Goal: Check status: Check status

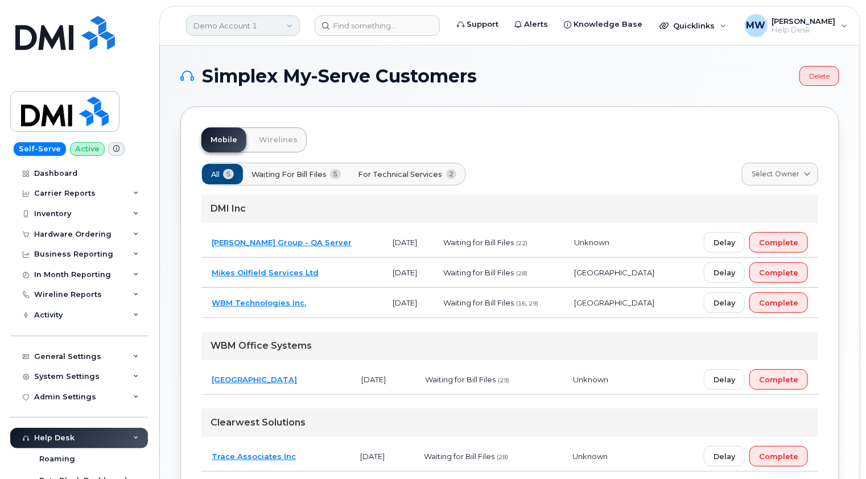
click at [259, 21] on link "Demo Account 1" at bounding box center [243, 25] width 114 height 20
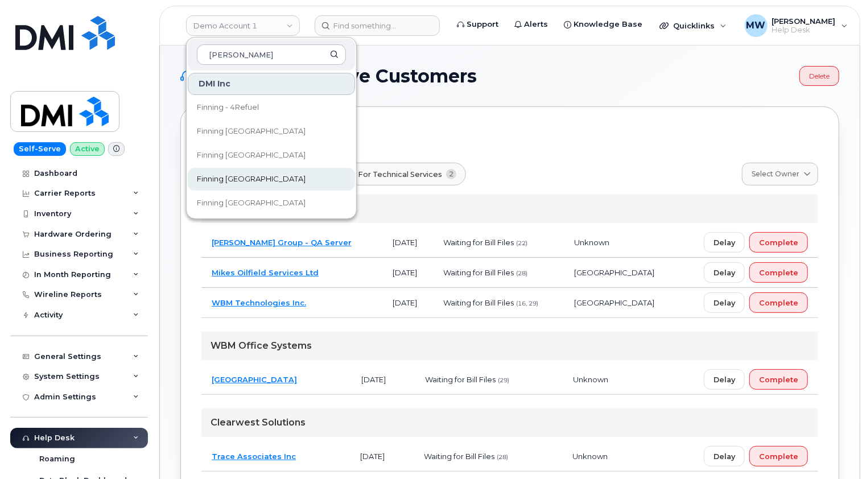
type input "finn"
click at [227, 181] on span "Finning [GEOGRAPHIC_DATA]" at bounding box center [251, 178] width 109 height 11
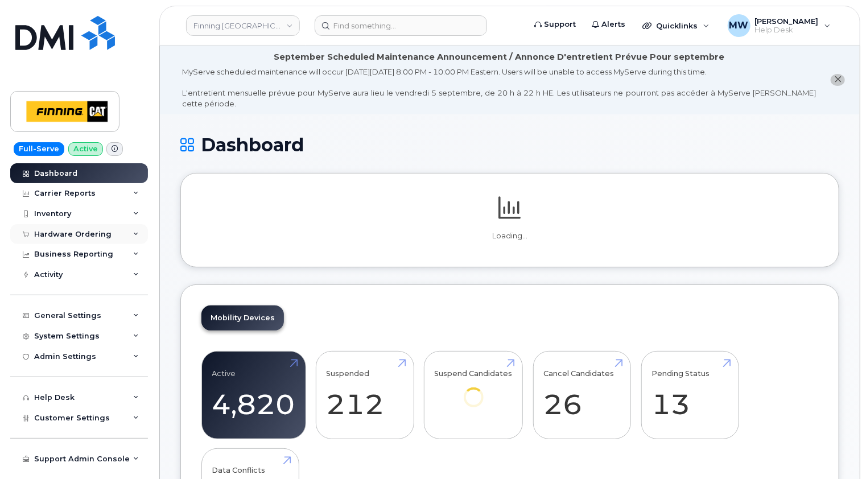
click at [92, 242] on div "Hardware Ordering" at bounding box center [79, 234] width 138 height 20
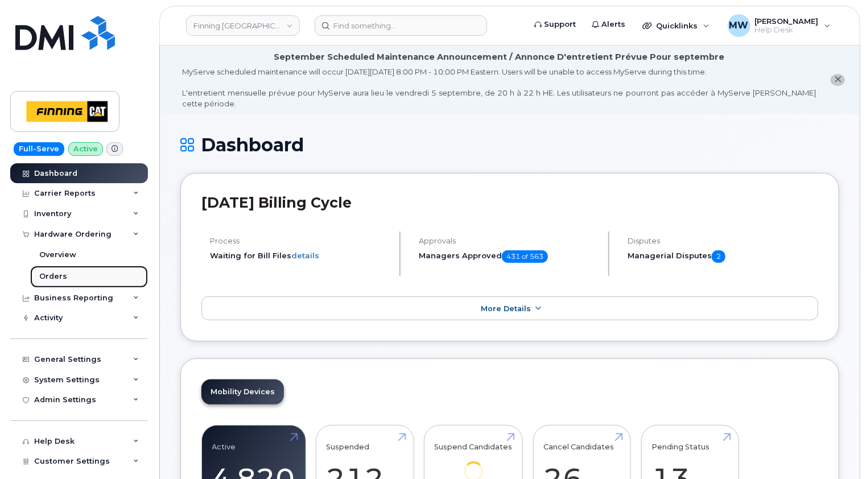
click at [59, 272] on div "Orders" at bounding box center [53, 276] width 28 height 10
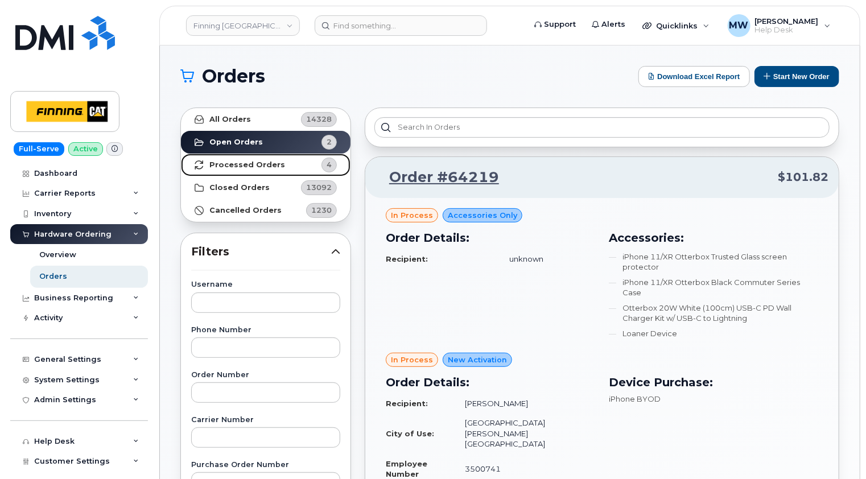
click at [233, 167] on strong "Processed Orders" at bounding box center [247, 164] width 76 height 9
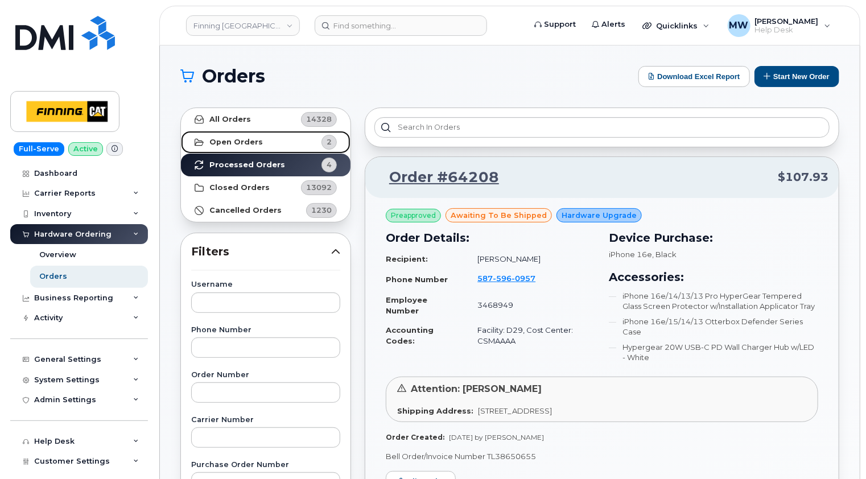
click at [239, 147] on link "Open Orders 2" at bounding box center [266, 142] width 170 height 23
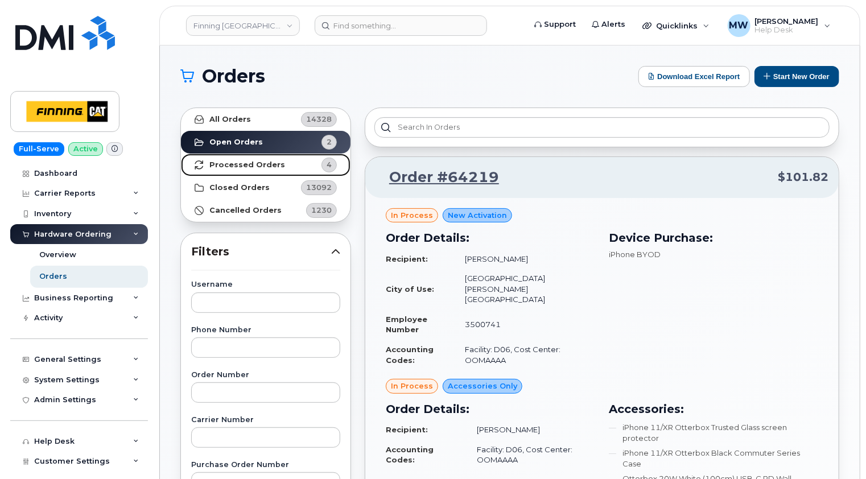
click at [235, 163] on strong "Processed Orders" at bounding box center [247, 164] width 76 height 9
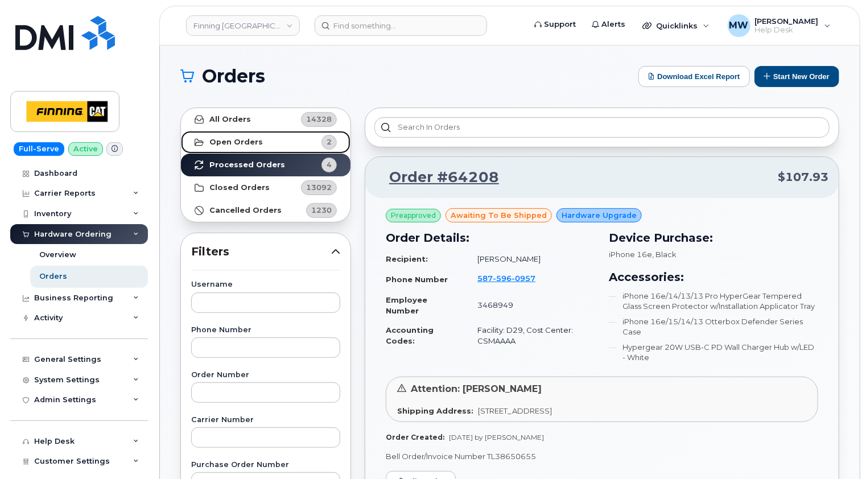
click at [252, 140] on strong "Open Orders" at bounding box center [235, 142] width 53 height 9
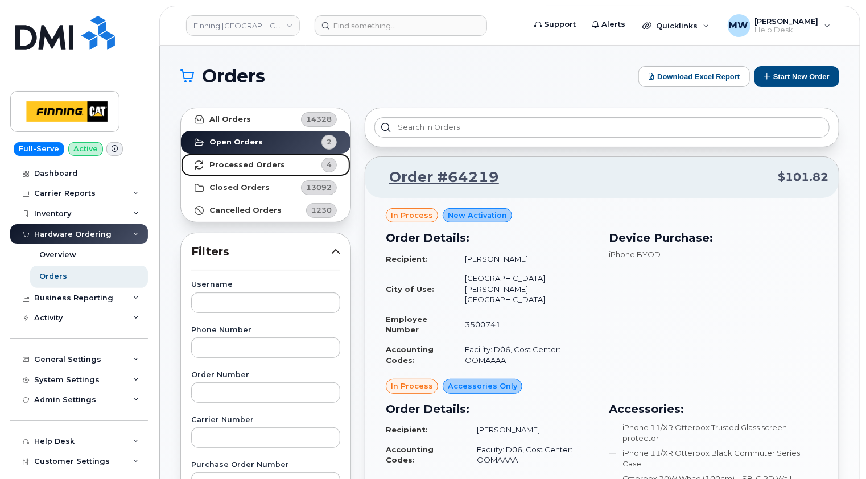
click at [230, 163] on strong "Processed Orders" at bounding box center [247, 164] width 76 height 9
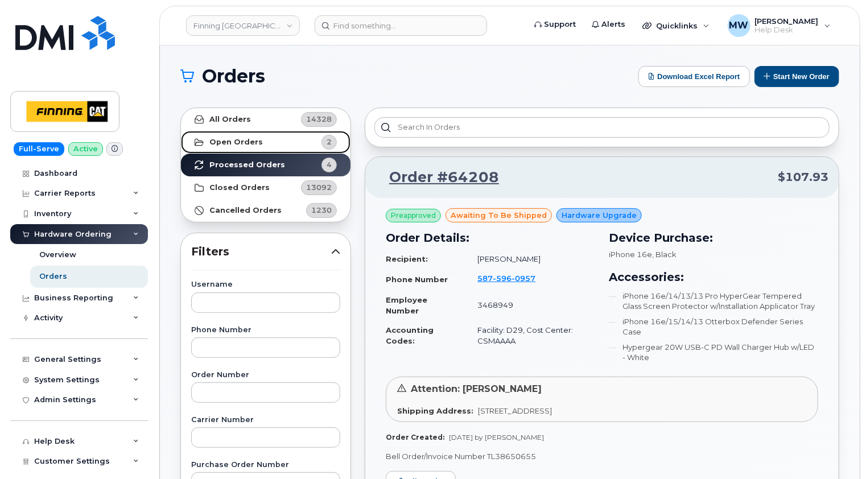
click at [228, 139] on strong "Open Orders" at bounding box center [235, 142] width 53 height 9
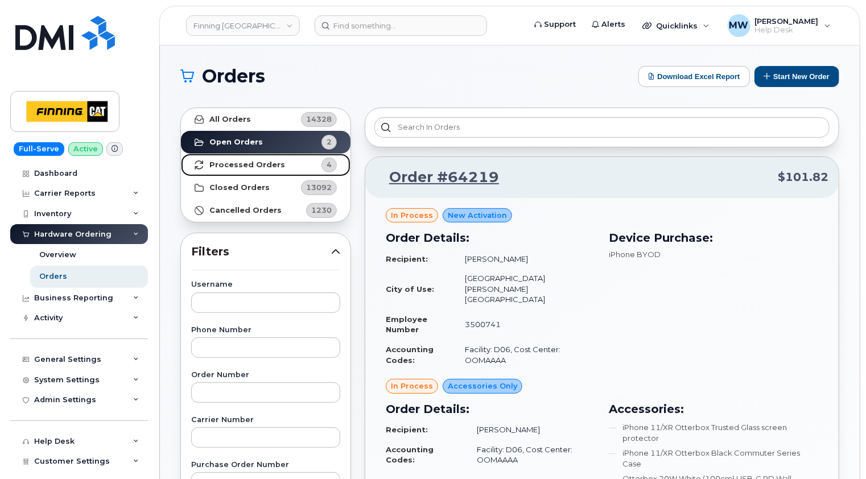
click at [250, 158] on link "Processed Orders 4" at bounding box center [266, 165] width 170 height 23
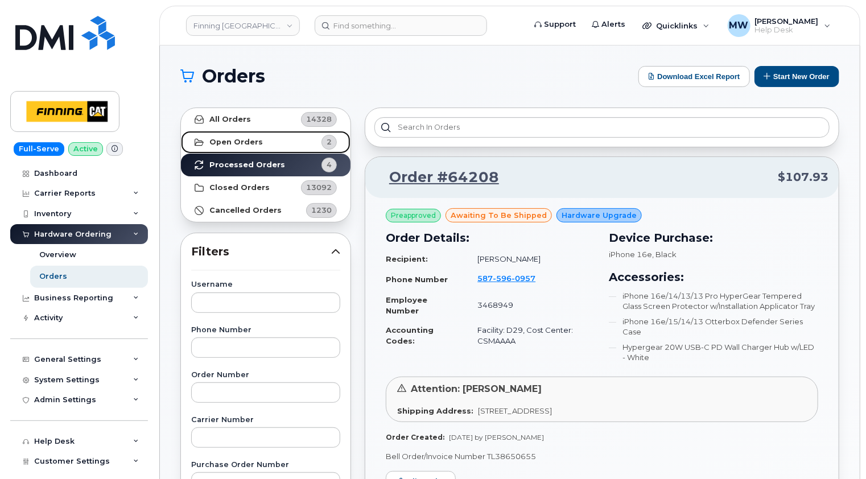
click at [250, 142] on strong "Open Orders" at bounding box center [235, 142] width 53 height 9
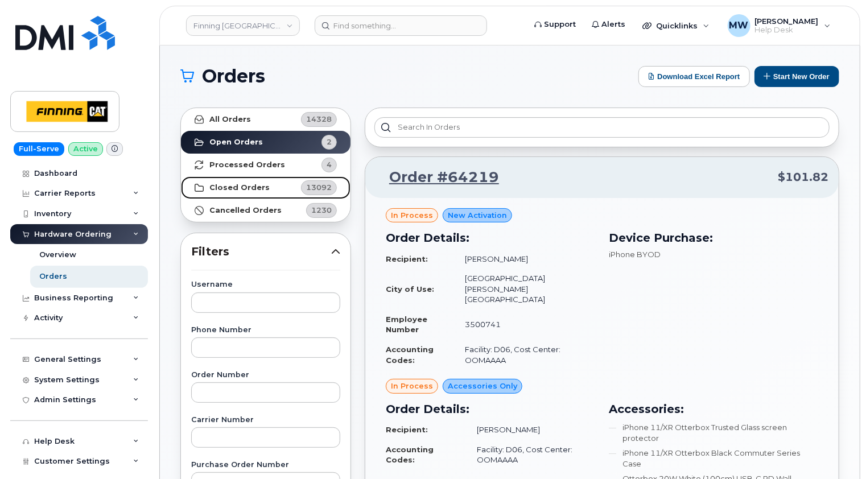
click at [245, 185] on strong "Closed Orders" at bounding box center [239, 187] width 60 height 9
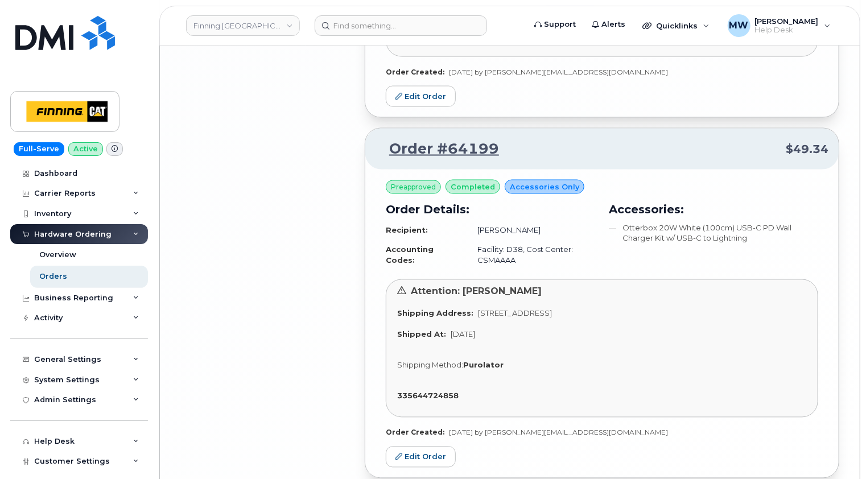
scroll to position [3030, 0]
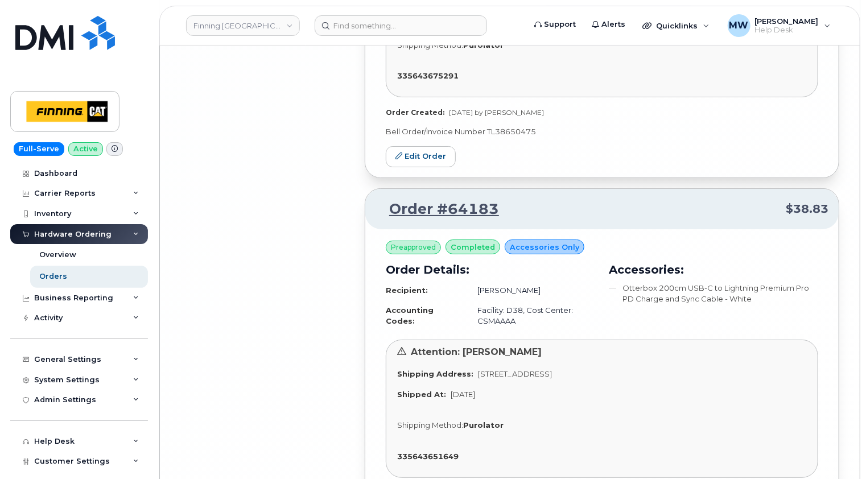
scroll to position [6497, 0]
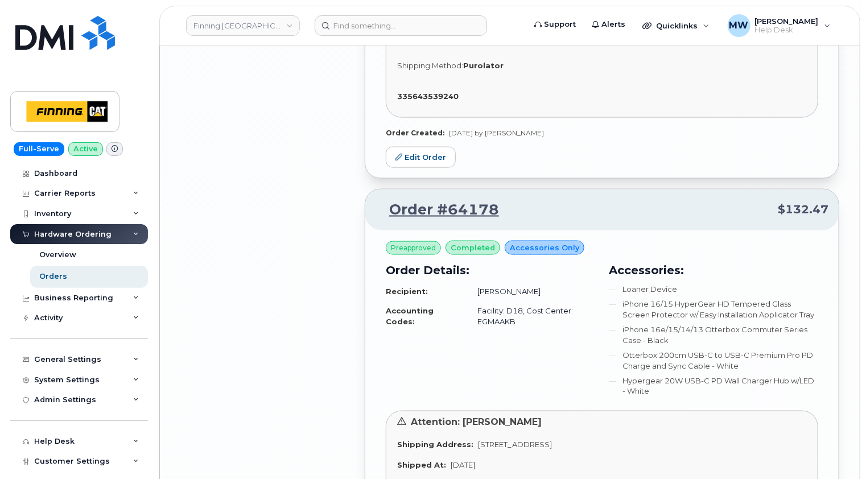
scroll to position [7179, 0]
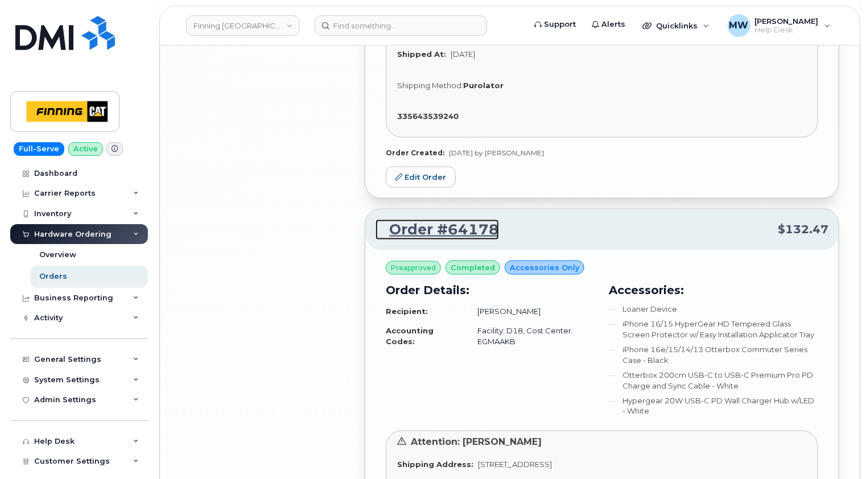
click at [464, 220] on link "Order #64178" at bounding box center [436, 230] width 123 height 20
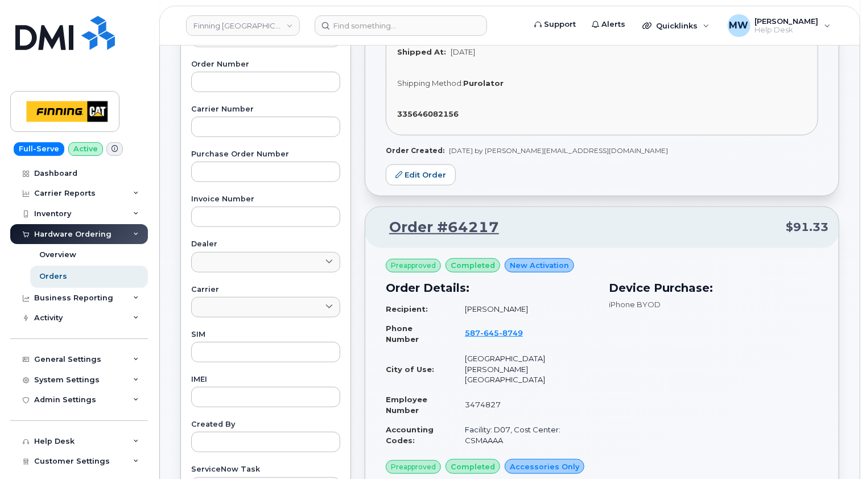
scroll to position [0, 0]
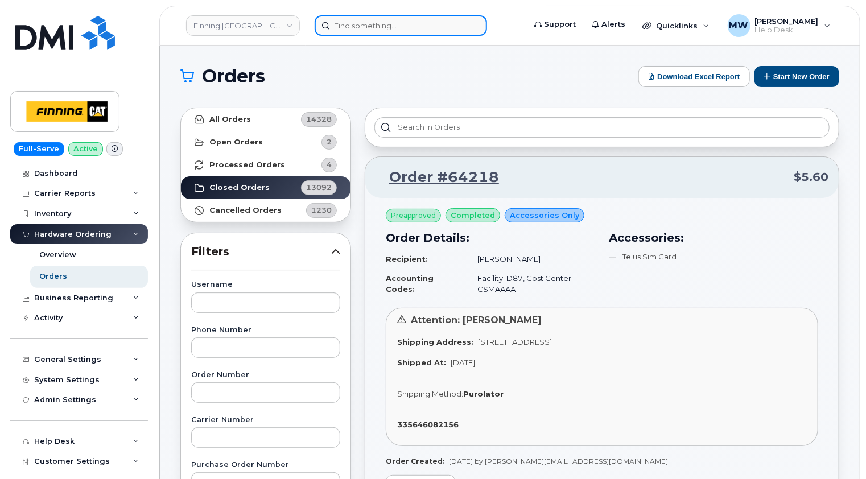
click at [374, 19] on input at bounding box center [401, 25] width 172 height 20
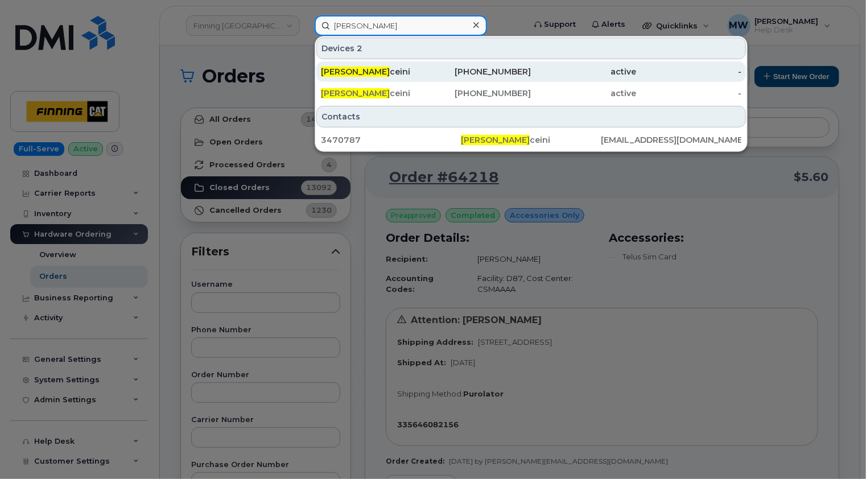
type input "tarik ho"
click at [373, 75] on div "Tarik Ho ceini" at bounding box center [373, 71] width 105 height 11
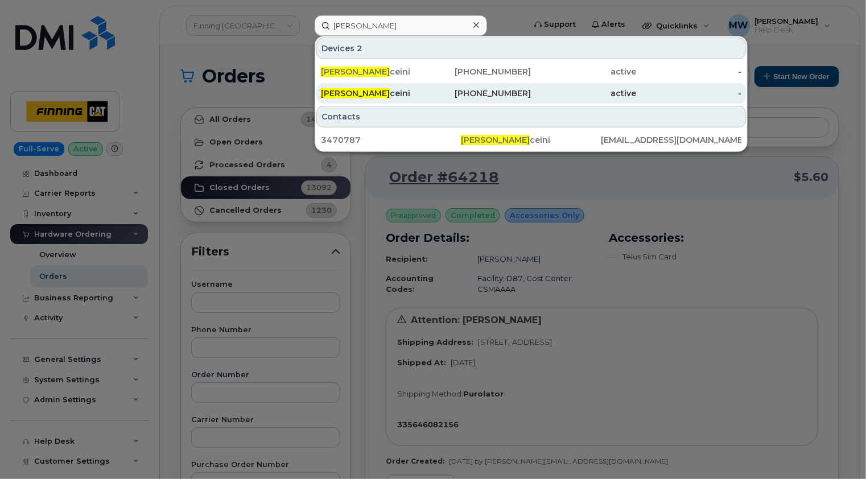
click at [371, 90] on div "Tarik Ho ceini" at bounding box center [373, 93] width 105 height 11
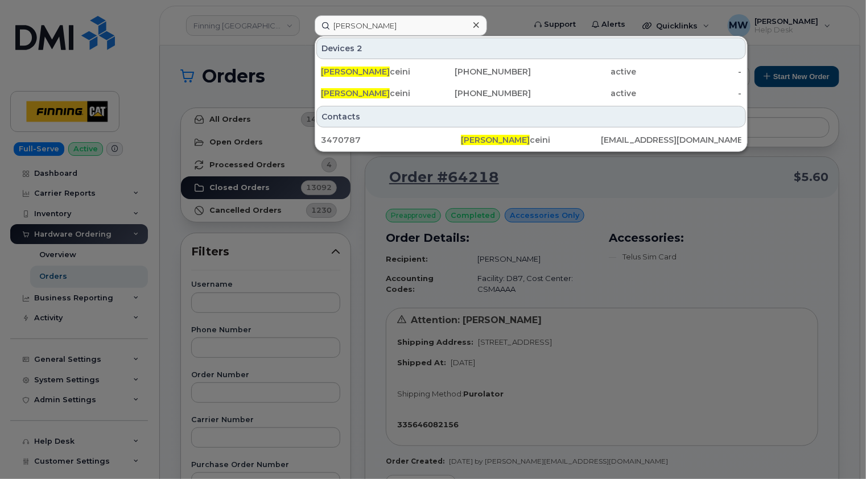
click at [478, 25] on icon at bounding box center [476, 24] width 6 height 9
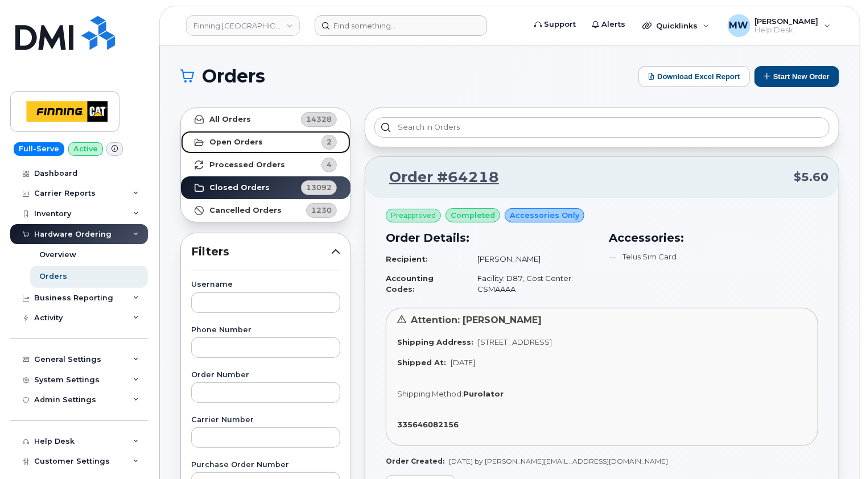
click at [232, 138] on strong "Open Orders" at bounding box center [235, 142] width 53 height 9
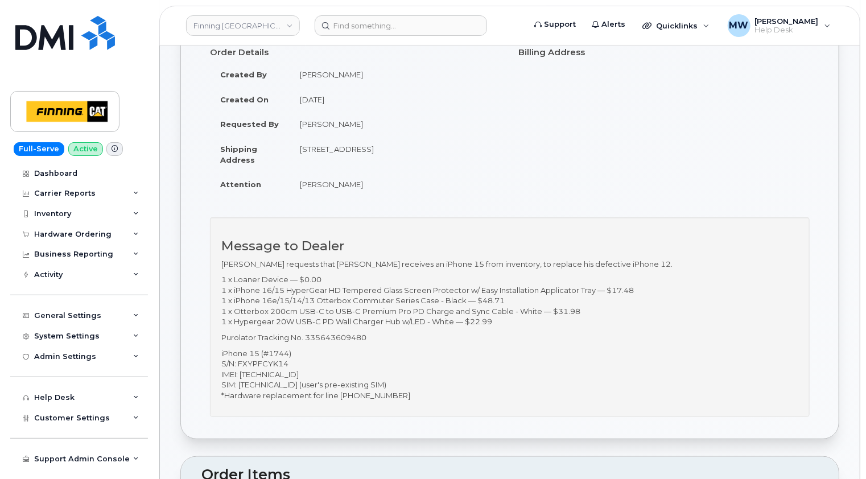
scroll to position [228, 0]
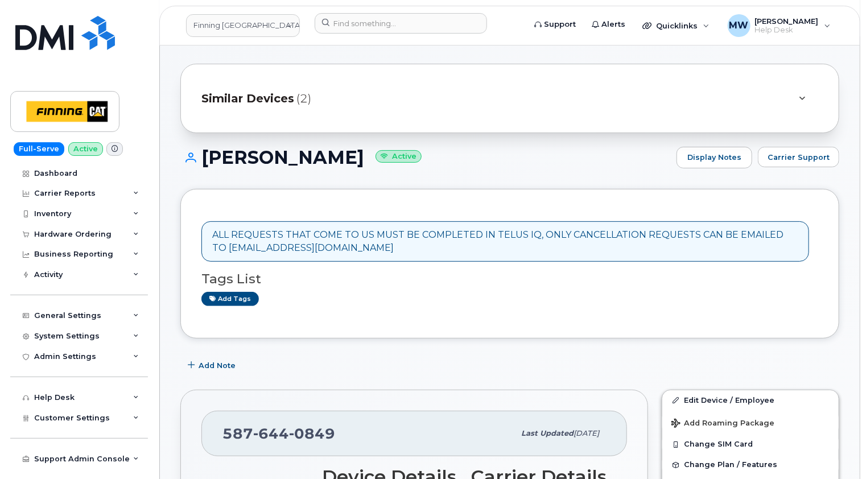
scroll to position [228, 0]
